Goal: Task Accomplishment & Management: Manage account settings

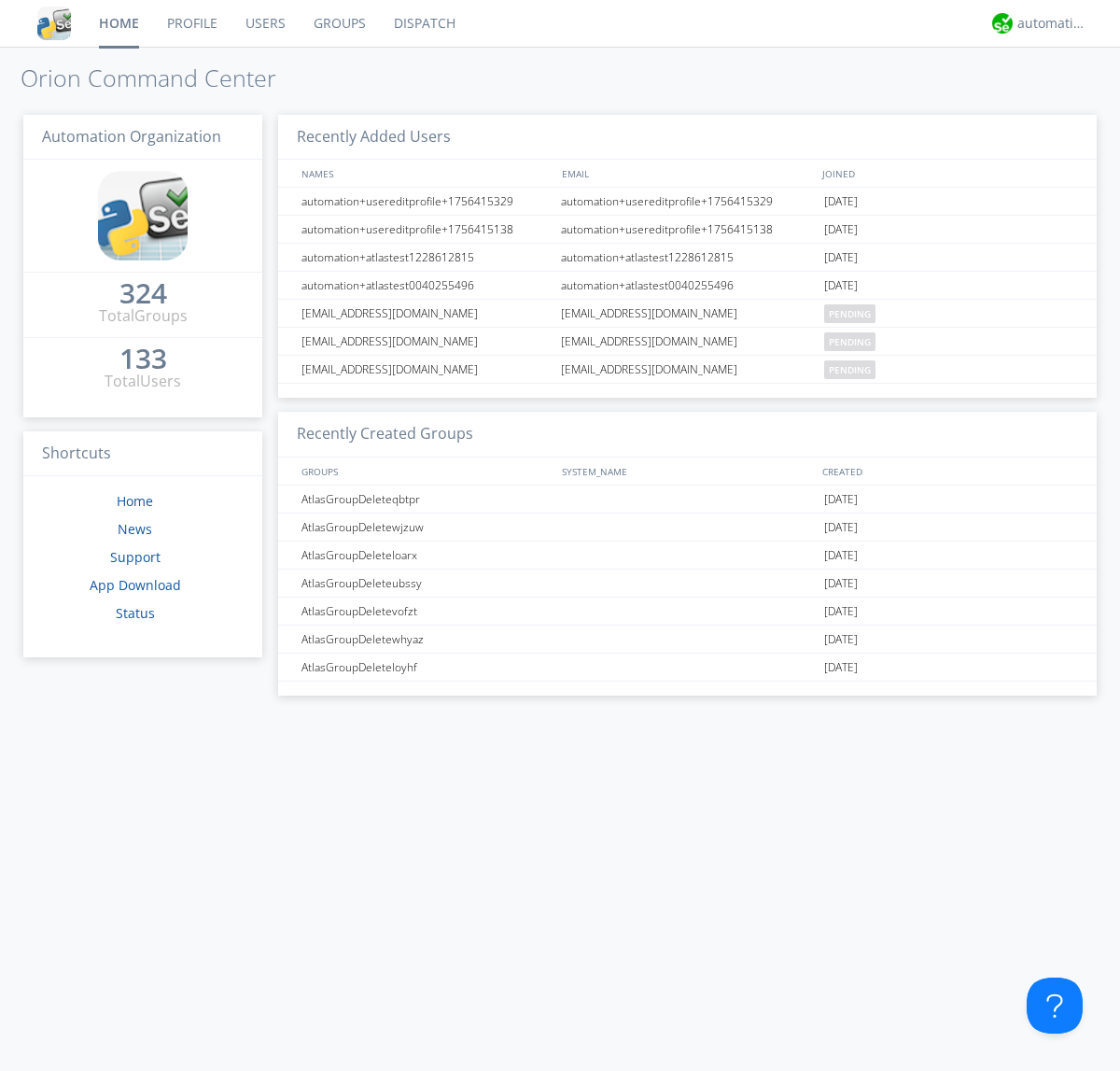
click at [338, 23] on link "Groups" at bounding box center [340, 23] width 81 height 47
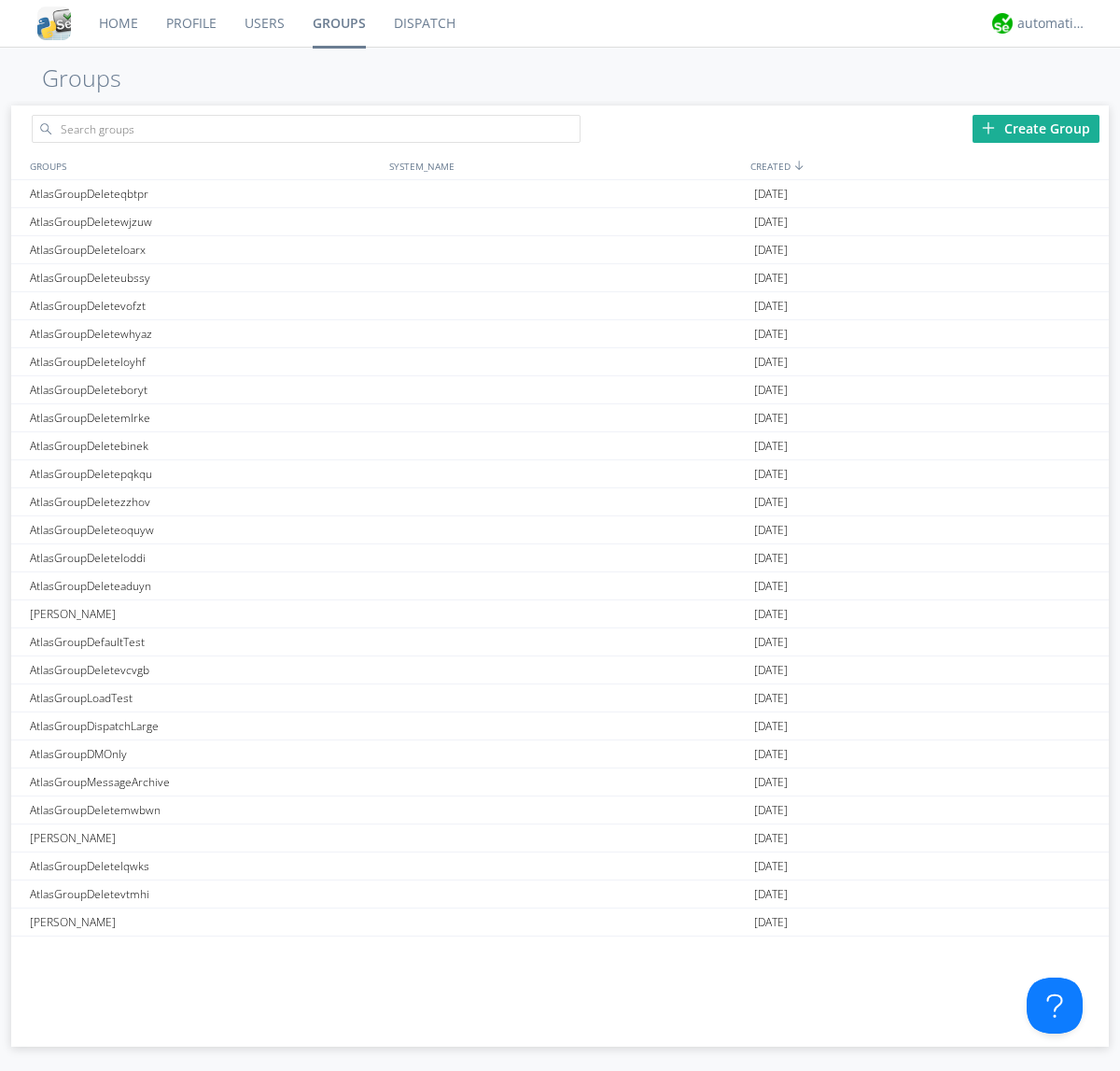
click at [1037, 128] on div "Create Group" at bounding box center [1036, 128] width 127 height 28
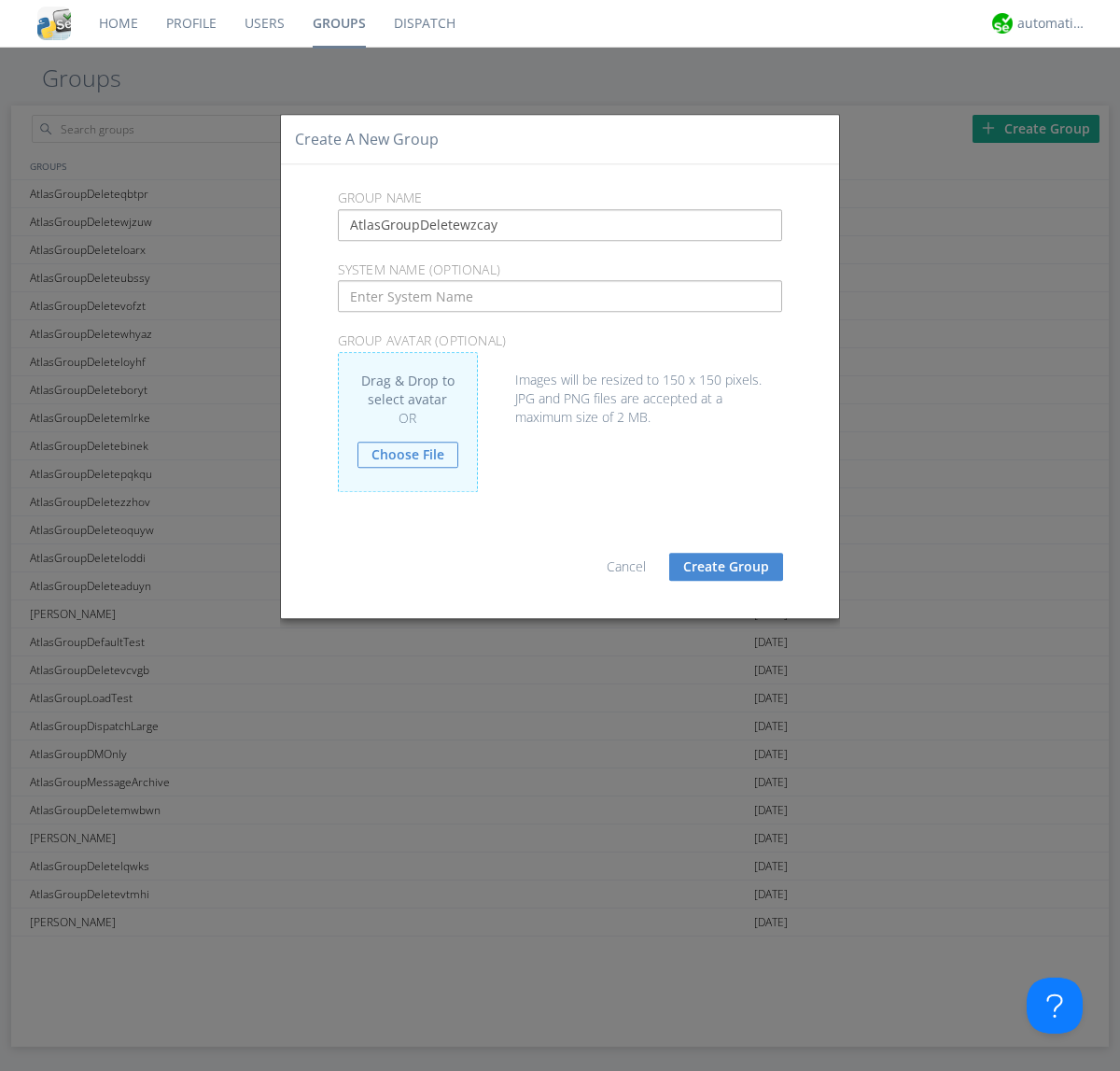
type input "AtlasGroupDeletewzcay"
click at [726, 566] on button "Create Group" at bounding box center [726, 566] width 114 height 28
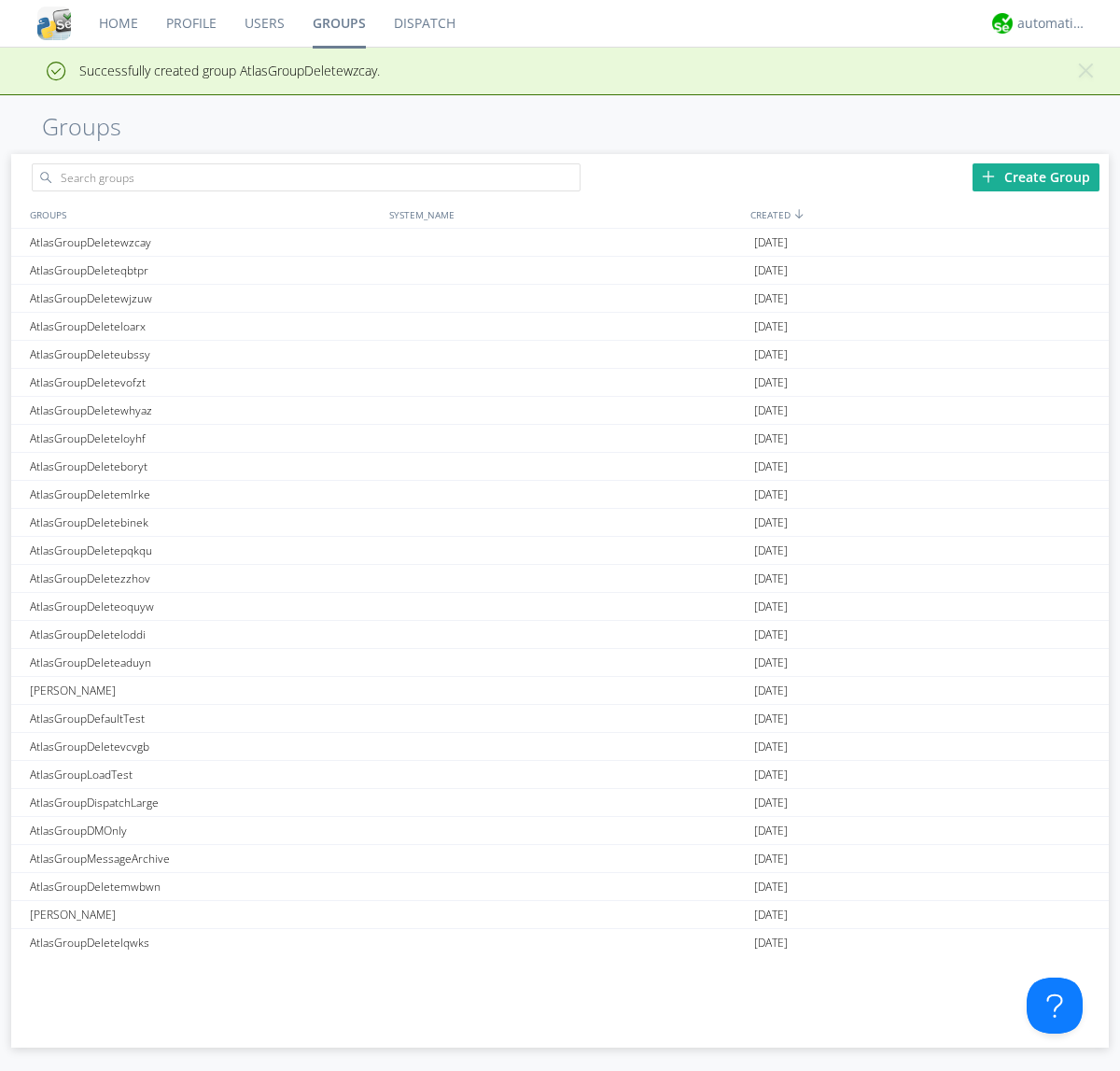
click at [338, 23] on link "Groups" at bounding box center [340, 23] width 82 height 47
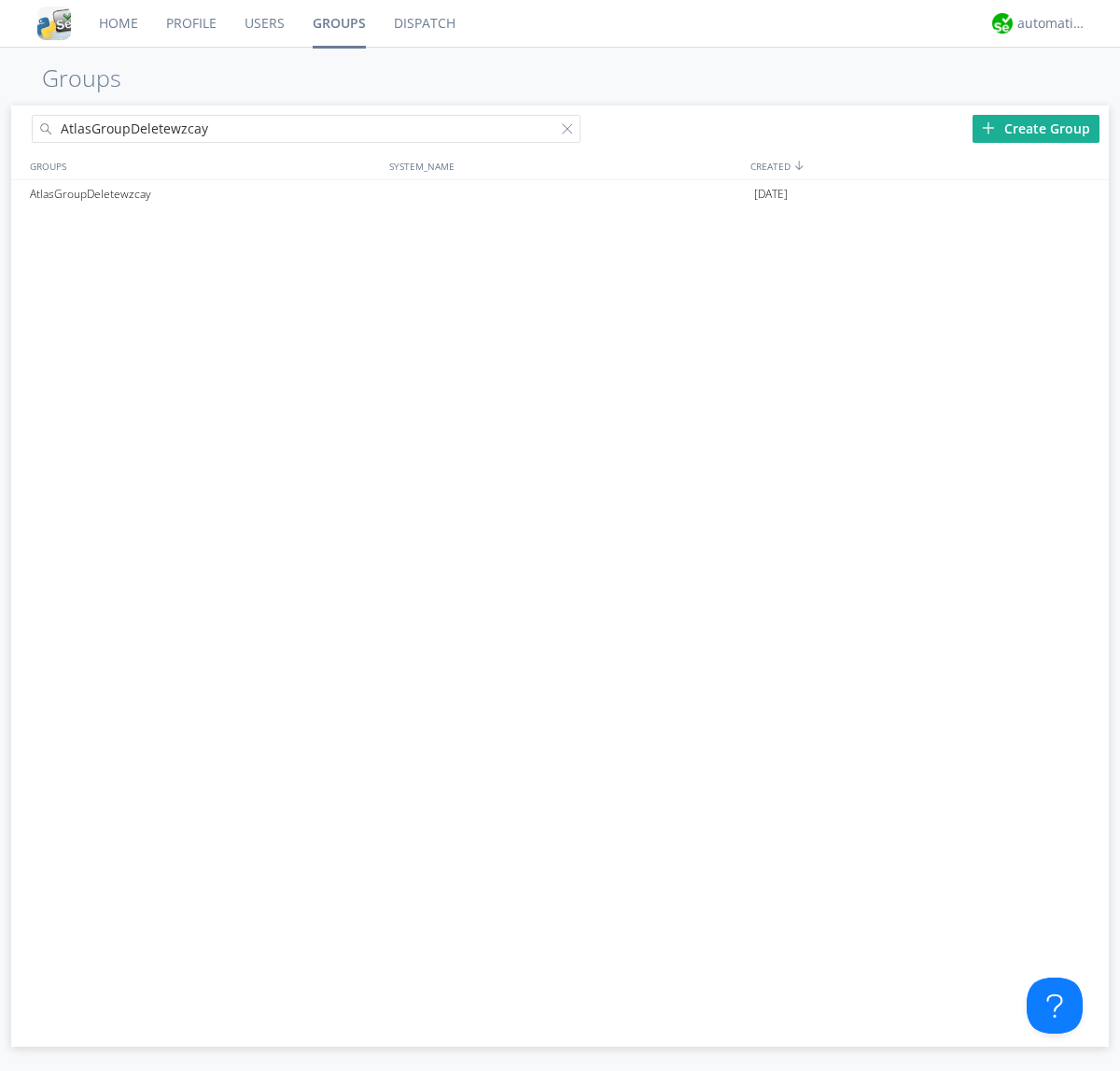
type input "AtlasGroupDeletewzcay"
click at [572, 132] on div at bounding box center [571, 132] width 18 height 18
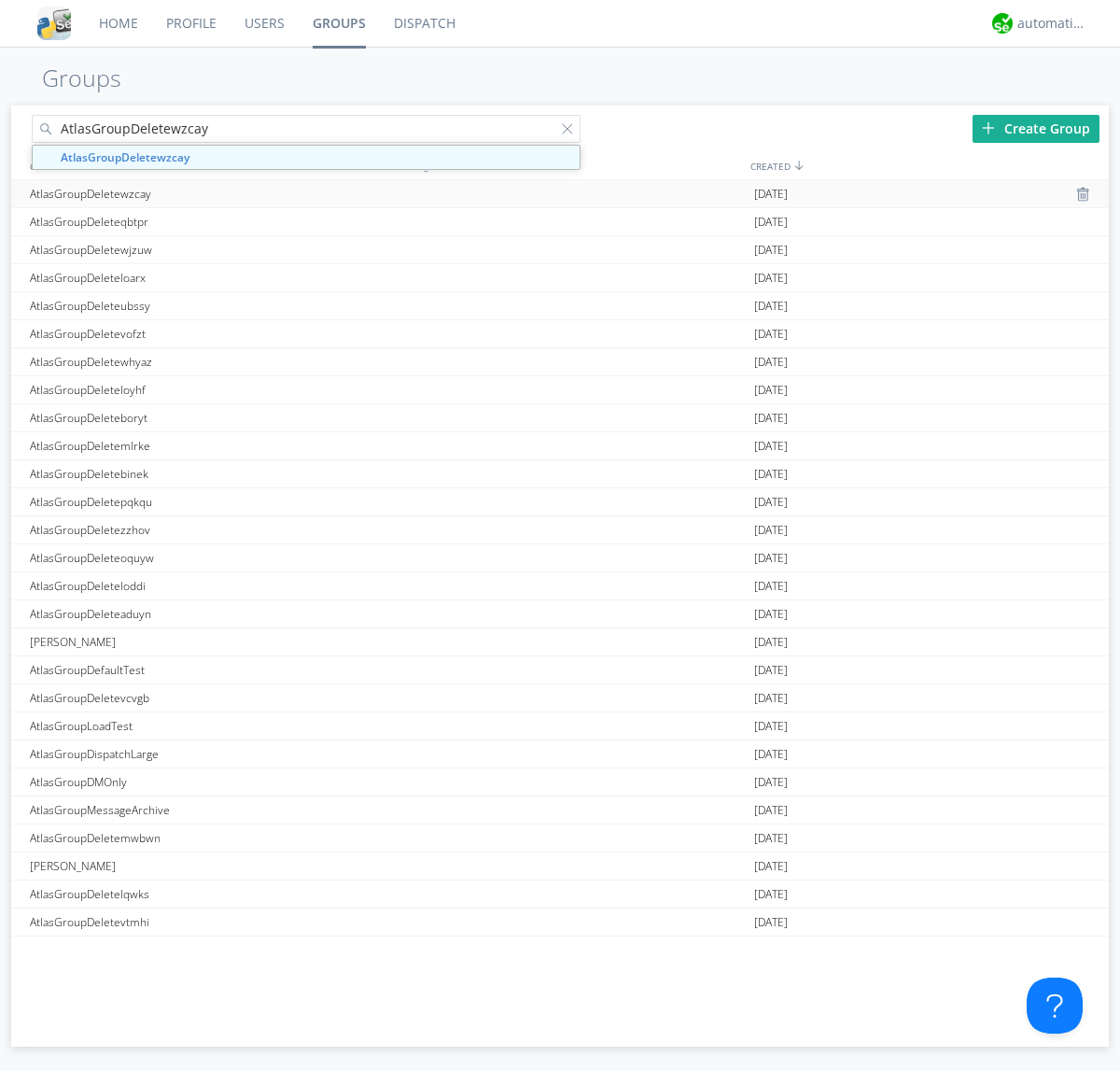
type input "AtlasGroupDeletewzcay"
click at [205, 193] on div "AtlasGroupDeletewzcay" at bounding box center [205, 194] width 359 height 27
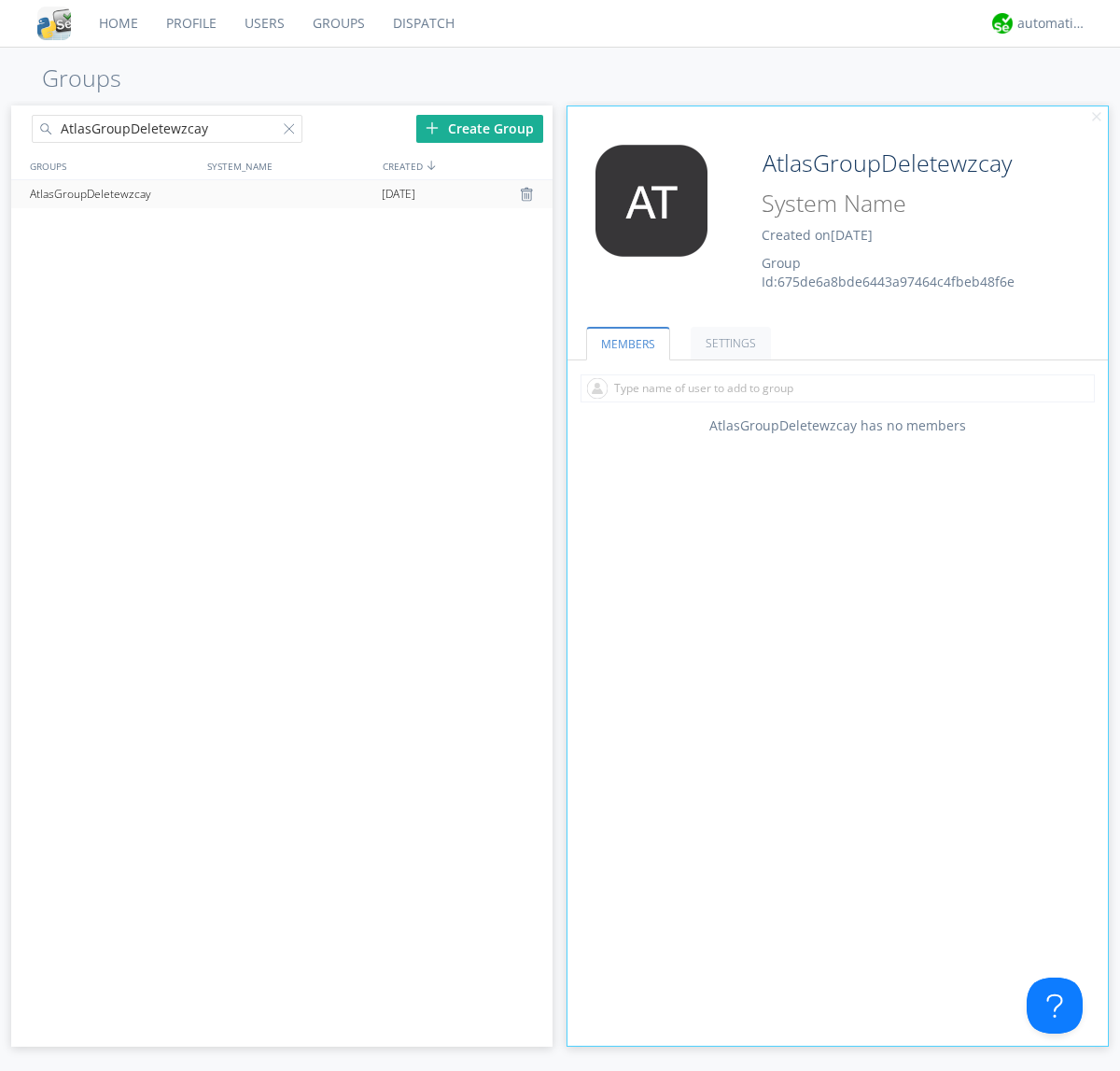
click at [838, 223] on div "AtlasGroupDeletewzcay Created on [DATE] Group Id: 675de6a8bde6443a97464c4fbeb48…" at bounding box center [882, 218] width 271 height 147
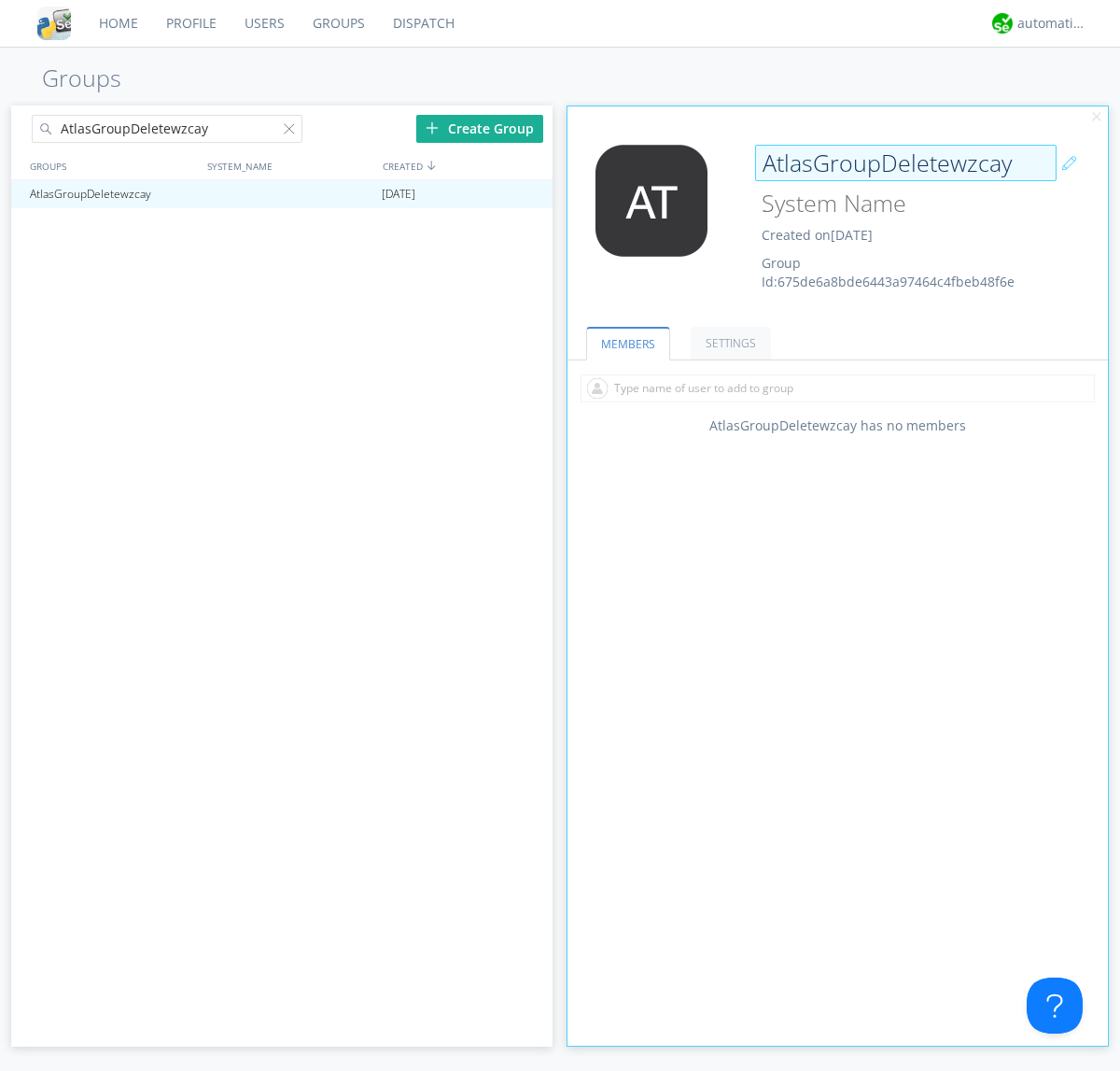
click at [906, 162] on input "AtlasGroupDeletewzcay" at bounding box center [906, 163] width 302 height 37
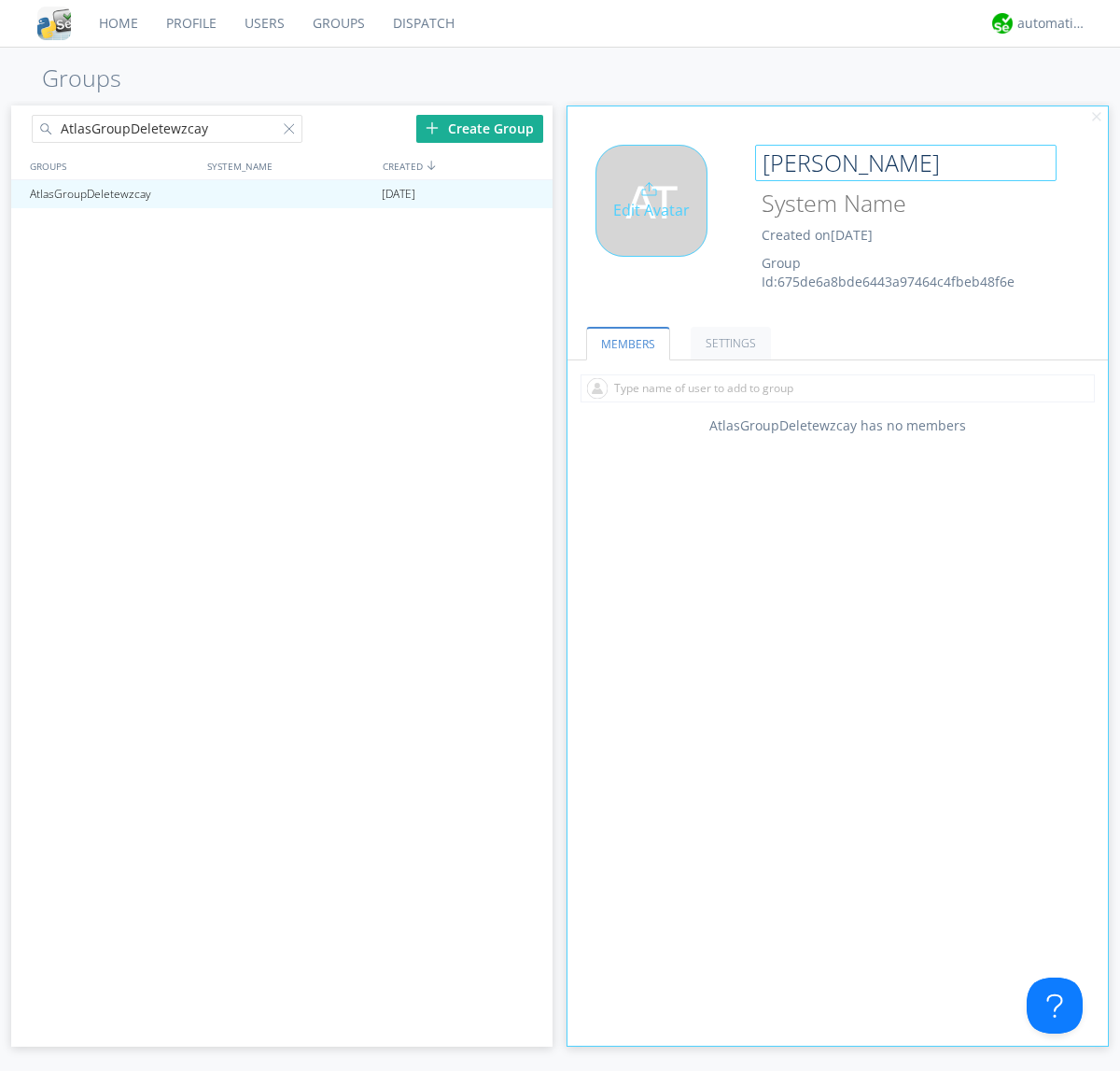
type input "[PERSON_NAME]"
click at [657, 223] on div "Edit Avatar" at bounding box center [651, 200] width 112 height 112
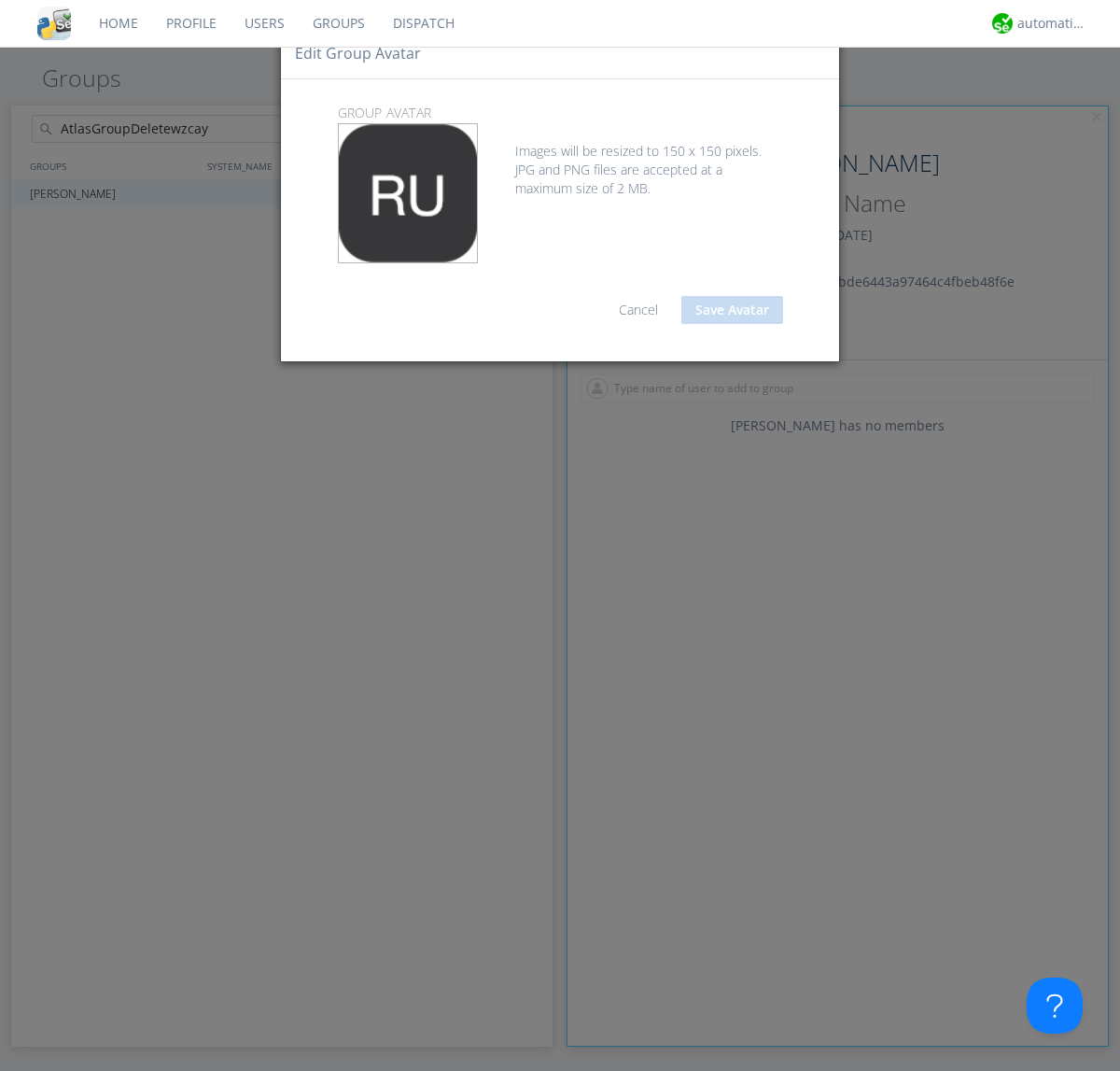
type input "C:\fakepath\selenium.png"
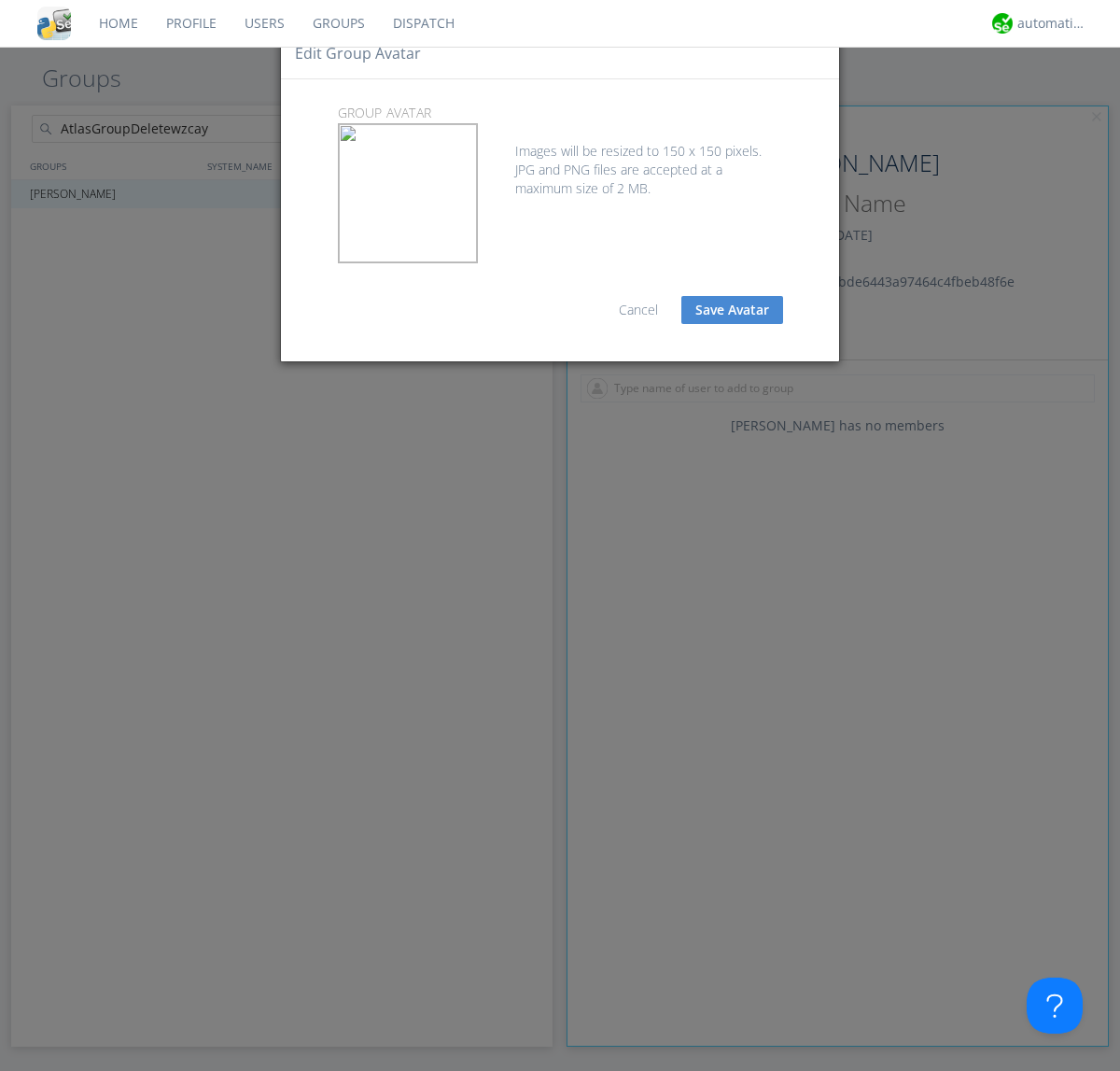
click at [732, 310] on button "Save Avatar" at bounding box center [732, 310] width 102 height 28
click at [292, 132] on div at bounding box center [292, 132] width 18 height 18
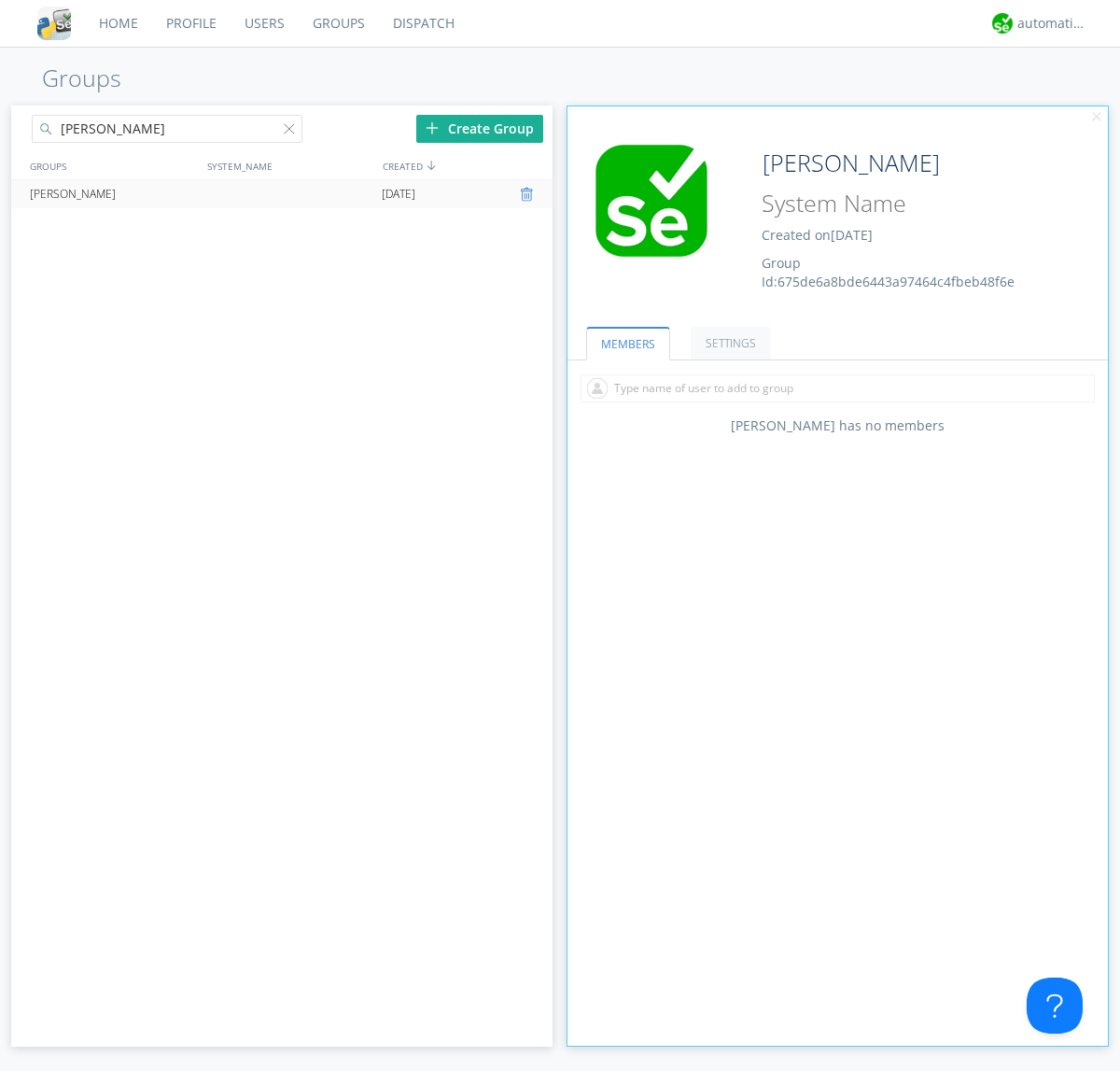
type input "[PERSON_NAME]"
click at [528, 194] on div at bounding box center [529, 193] width 18 height 15
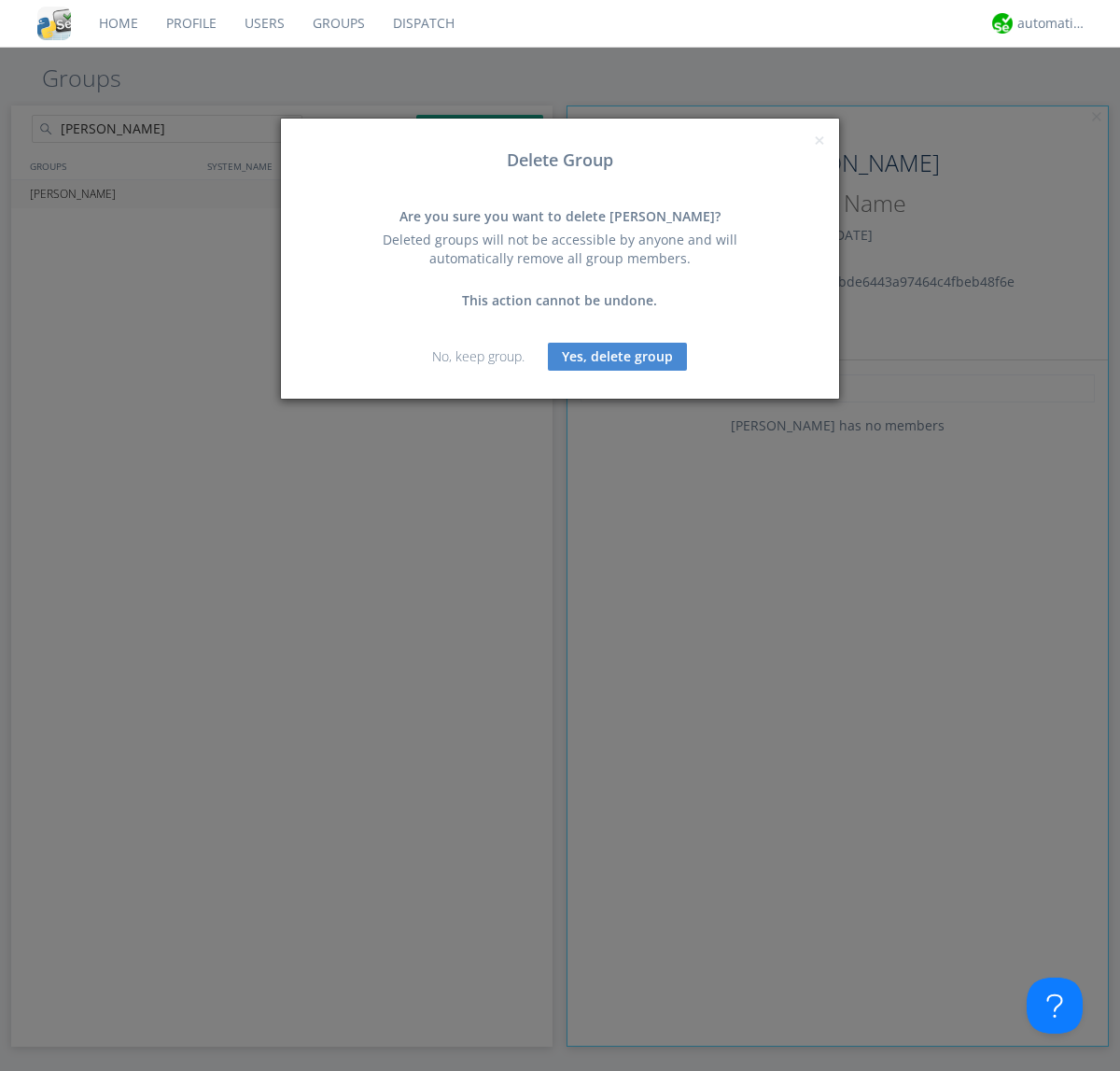
click at [618, 355] on button "Yes, delete group" at bounding box center [617, 356] width 139 height 28
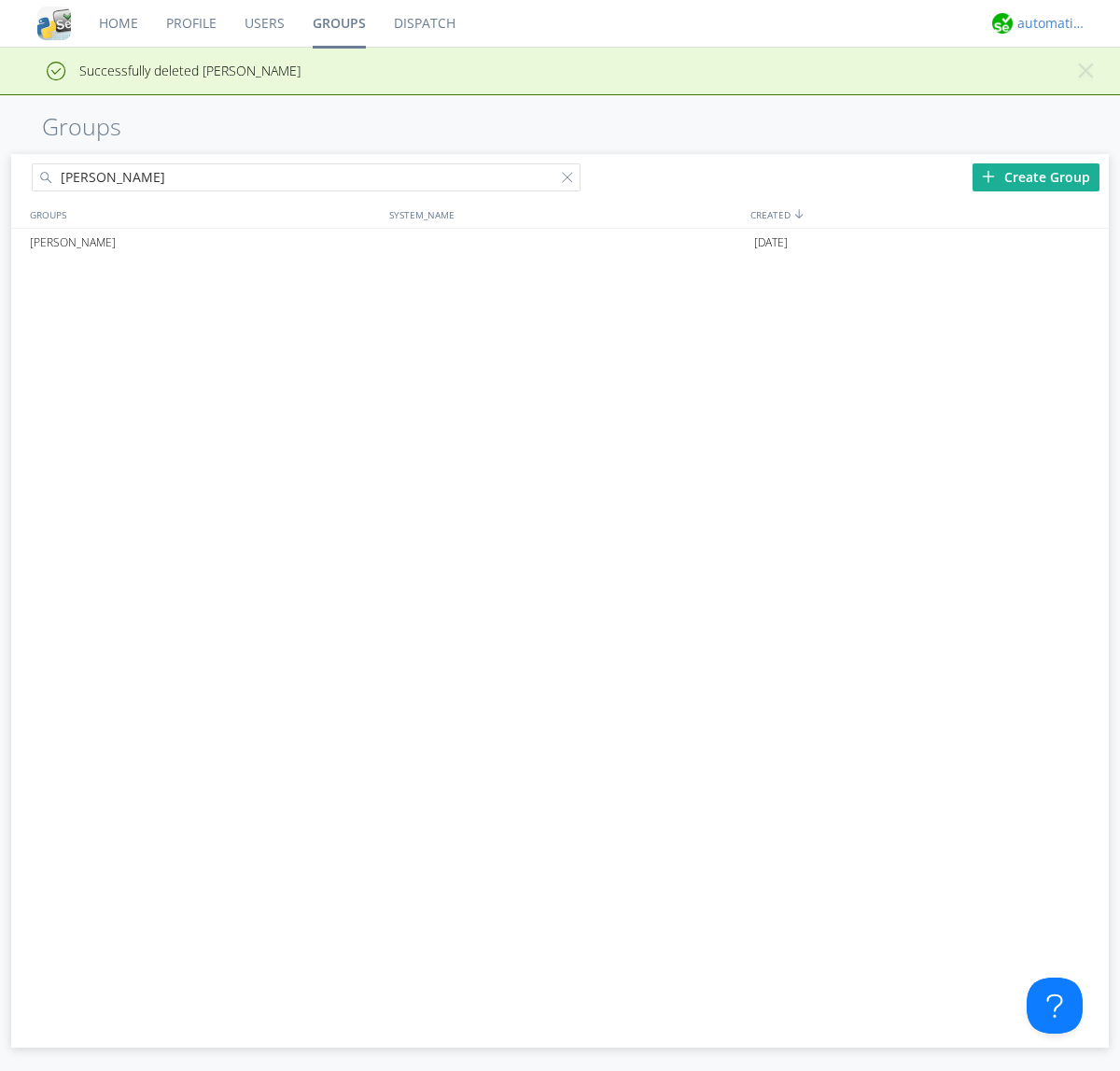
click at [1047, 23] on div "automation+atlas" at bounding box center [1052, 22] width 70 height 18
